Goal: Obtain resource: Download file/media

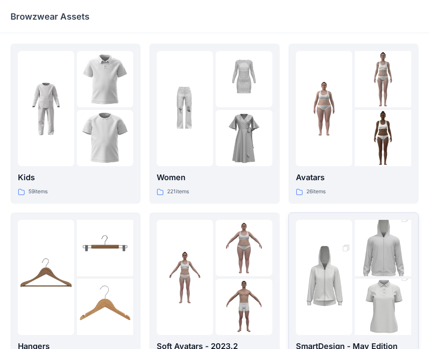
click at [351, 293] on img at bounding box center [324, 277] width 56 height 85
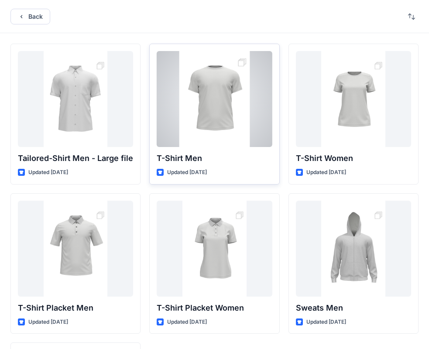
click at [219, 117] on div at bounding box center [214, 99] width 115 height 96
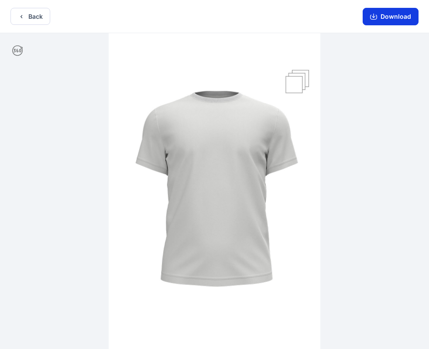
click at [383, 20] on button "Download" at bounding box center [391, 16] width 56 height 17
click at [390, 21] on button "Download" at bounding box center [391, 16] width 56 height 17
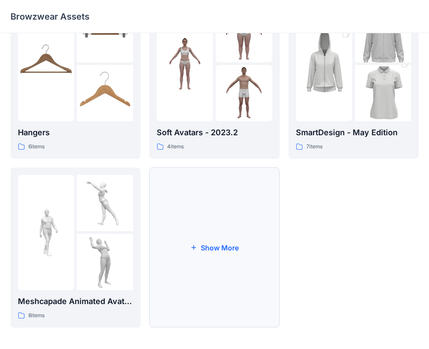
scroll to position [217, 0]
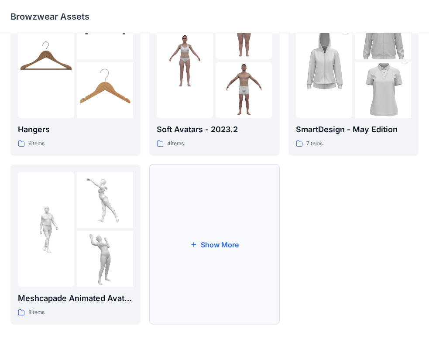
click at [210, 244] on button "Show More" at bounding box center [214, 245] width 130 height 160
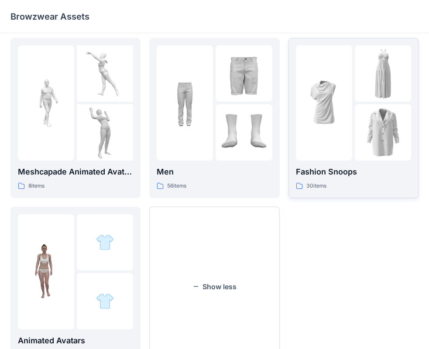
scroll to position [342, 0]
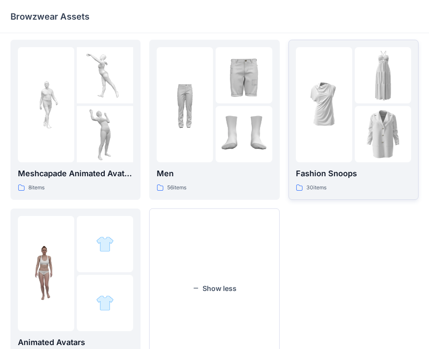
click at [334, 145] on div at bounding box center [324, 104] width 56 height 115
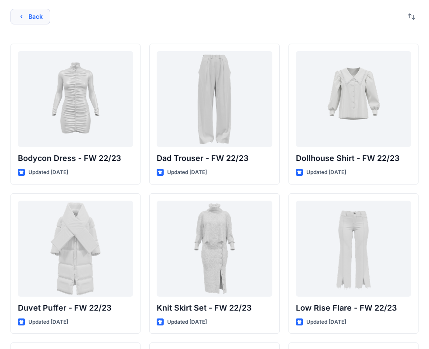
click at [33, 17] on button "Back" at bounding box center [30, 17] width 40 height 16
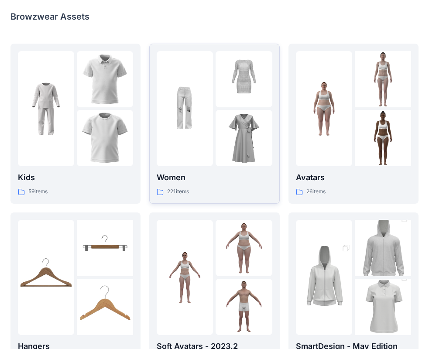
click at [178, 123] on img at bounding box center [185, 109] width 56 height 56
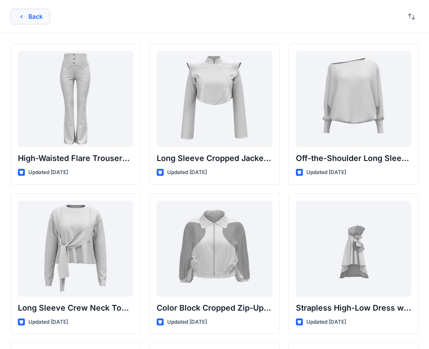
click at [31, 18] on button "Back" at bounding box center [30, 17] width 40 height 16
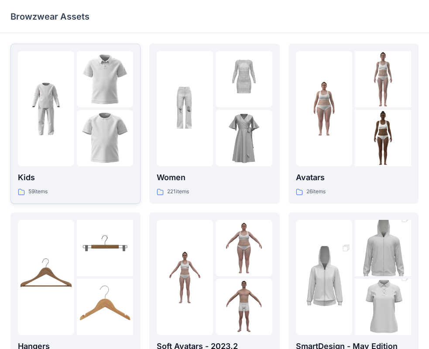
click at [65, 114] on img at bounding box center [46, 109] width 56 height 56
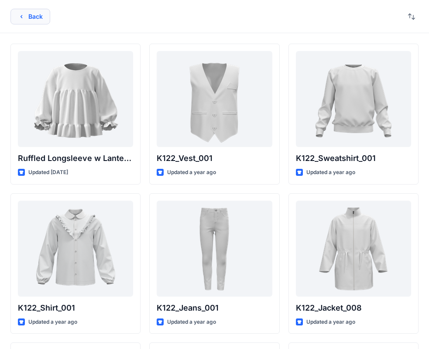
click at [28, 22] on button "Back" at bounding box center [30, 17] width 40 height 16
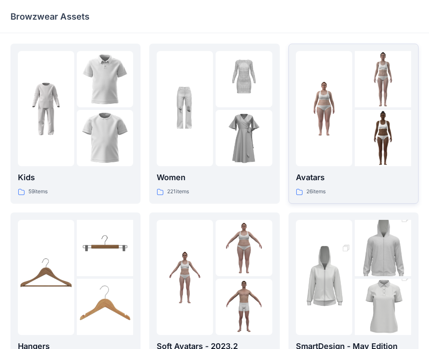
click at [341, 146] on div at bounding box center [324, 108] width 56 height 115
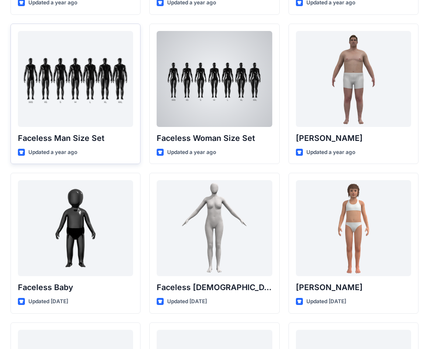
scroll to position [457, 0]
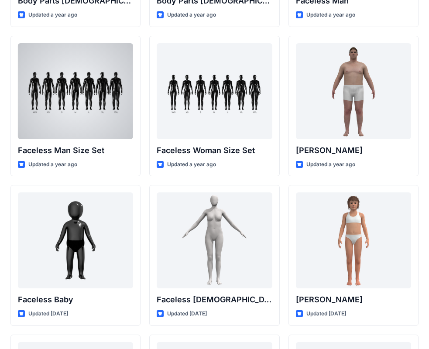
click at [100, 105] on div at bounding box center [75, 91] width 115 height 96
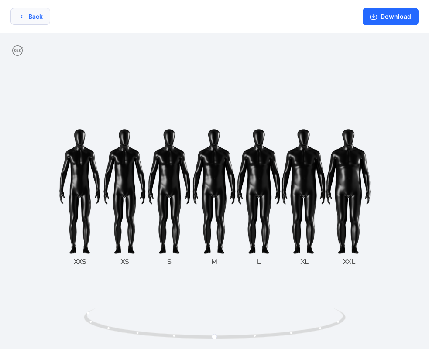
drag, startPoint x: 41, startPoint y: 20, endPoint x: 41, endPoint y: 15, distance: 5.2
click at [41, 16] on button "Back" at bounding box center [30, 16] width 40 height 17
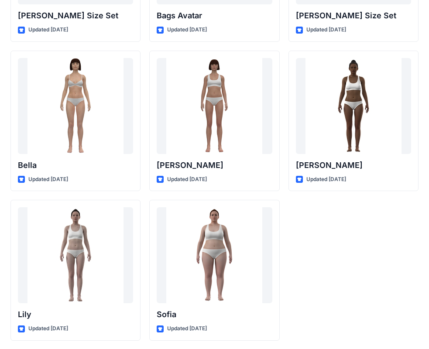
scroll to position [1042, 0]
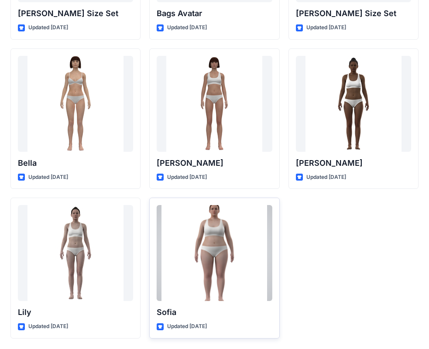
click at [217, 248] on div at bounding box center [214, 253] width 115 height 96
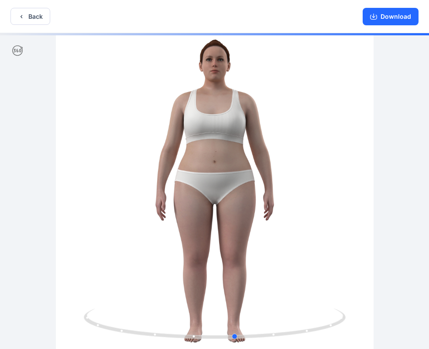
drag, startPoint x: 311, startPoint y: 328, endPoint x: 49, endPoint y: 260, distance: 270.7
click at [63, 306] on div at bounding box center [214, 192] width 429 height 318
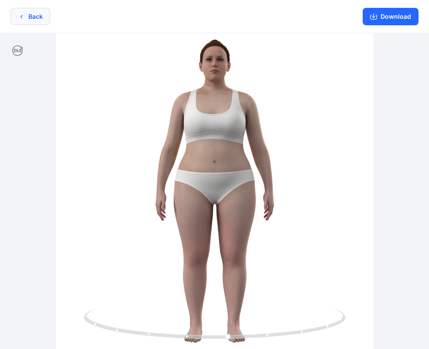
click at [39, 16] on button "Back" at bounding box center [30, 16] width 40 height 17
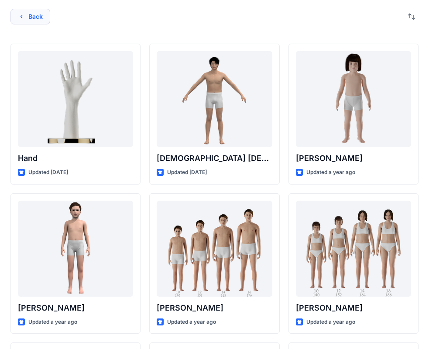
click at [42, 22] on button "Back" at bounding box center [30, 17] width 40 height 16
